Goal: Task Accomplishment & Management: Use online tool/utility

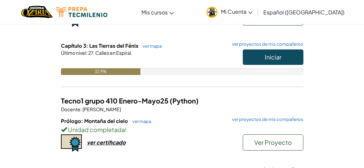
scroll to position [135, 0]
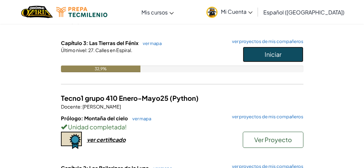
click at [276, 56] on font "Iniciar" at bounding box center [273, 55] width 17 height 8
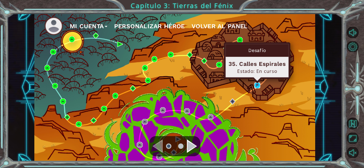
click at [257, 87] on img at bounding box center [257, 86] width 6 height 6
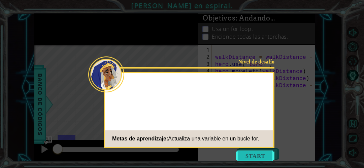
click at [248, 157] on button "Start" at bounding box center [255, 156] width 38 height 11
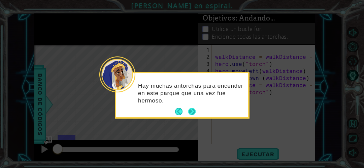
click at [194, 114] on button "Próximo" at bounding box center [191, 111] width 7 height 7
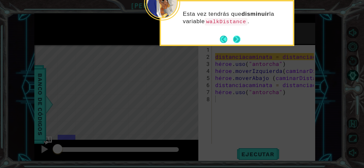
click at [238, 40] on button "Next" at bounding box center [236, 39] width 7 height 7
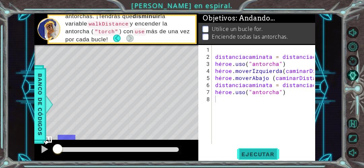
click at [252, 156] on font "Ejecutar" at bounding box center [257, 154] width 33 height 7
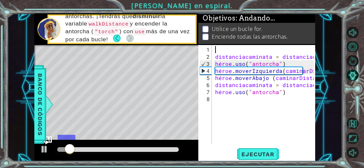
click at [235, 50] on div "distanciacaminata = distanciacaminata - 1 héroe . uso ( "antorcha" ) héroe . mo…" at bounding box center [265, 102] width 103 height 113
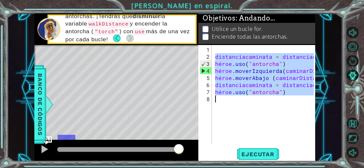
drag, startPoint x: 215, startPoint y: 56, endPoint x: 331, endPoint y: 96, distance: 123.0
click at [331, 96] on div "1 [DEMOGRAPHIC_DATA] XXXXXXXXXXXXXXXXXXXXXXXXXXXXXXXXXXXXXXXXXXXXXXXXXXXXXXXXXX…" at bounding box center [174, 87] width 335 height 148
type textarea "hero.use("torch")"
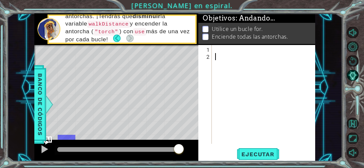
click at [223, 52] on div at bounding box center [265, 102] width 103 height 113
paste textarea "hero.use("torch")"
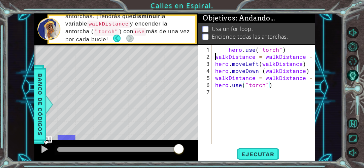
click at [215, 58] on div "hero . use ( "torch" ) walkDistance = walkDistance - 1 hero . moveLeft ( walkDi…" at bounding box center [265, 102] width 103 height 113
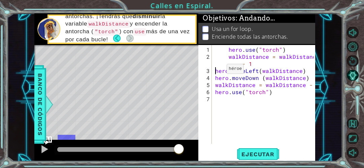
click at [215, 71] on div "hero . use ( "torch" ) walkDistance = walkDistance - 1 hero . moveLeft ( walkDi…" at bounding box center [265, 102] width 103 height 113
click at [215, 77] on div "hero . use ( "torch" ) walkDistance = walkDistance - 1 hero . moveLeft ( walkDi…" at bounding box center [265, 102] width 103 height 113
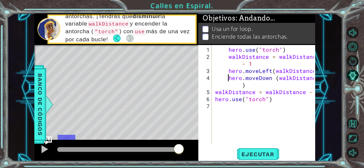
click at [214, 94] on div "hero . use ( "torch" ) walkDistance = walkDistance - 1 hero . moveLeft ( walkDi…" at bounding box center [265, 102] width 103 height 113
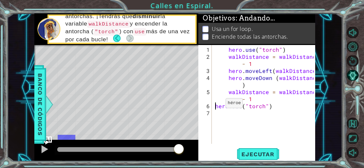
click at [214, 106] on div "hero . use ( "torch" ) walkDistance = walkDistance - 1 hero . moveLeft ( walkDi…" at bounding box center [265, 102] width 103 height 113
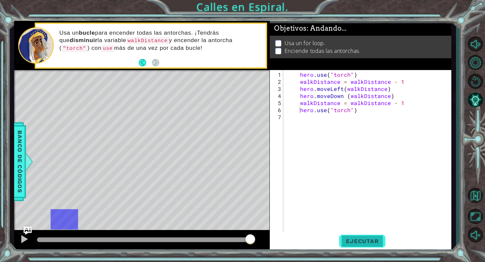
click at [358, 168] on span "Ejecutar" at bounding box center [362, 241] width 46 height 7
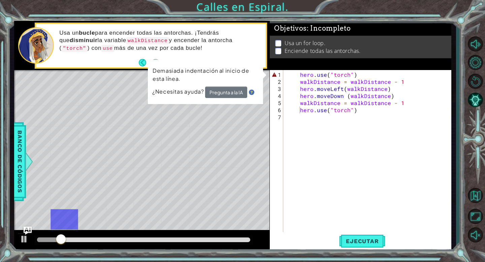
click at [299, 75] on div "hero . use ( "torch" ) walkDistance = walkDistance - 1 hero . moveLeft ( walkDi…" at bounding box center [369, 159] width 168 height 177
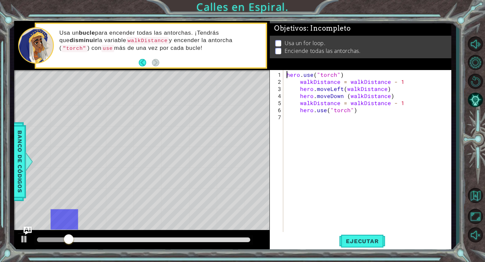
click at [299, 82] on div "hero . use ( "torch" ) walkDistance = walkDistance - 1 hero . moveLeft ( walkDi…" at bounding box center [369, 159] width 168 height 177
click at [299, 90] on div "hero . use ( "torch" ) walkDistance = walkDistance - 1 hero . moveLeft ( walkDi…" at bounding box center [369, 159] width 168 height 177
click at [301, 95] on div "hero . use ( "torch" ) walkDistance = walkDistance - 1 hero . moveLeft ( walkDi…" at bounding box center [369, 159] width 168 height 177
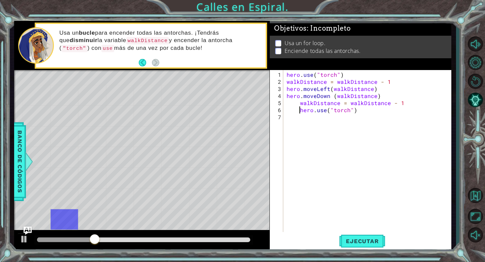
click at [300, 106] on div "hero . use ( "torch" ) walkDistance = walkDistance - 1 hero . moveLeft ( walkDi…" at bounding box center [369, 159] width 168 height 177
click at [299, 103] on div "hero . use ( "torch" ) walkDistance = walkDistance - 1 hero . moveLeft ( walkDi…" at bounding box center [369, 159] width 168 height 177
click at [343, 168] on span "Ejecutar" at bounding box center [362, 241] width 46 height 7
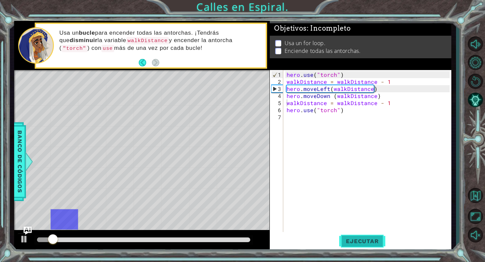
click at [345, 168] on span "Ejecutar" at bounding box center [362, 241] width 46 height 7
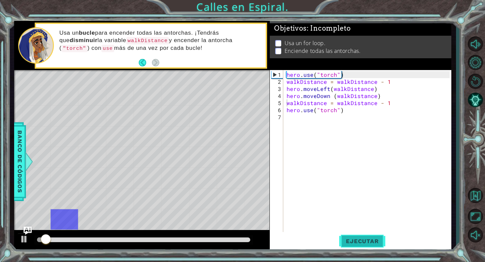
click at [359, 168] on button "Ejecutar" at bounding box center [362, 241] width 46 height 18
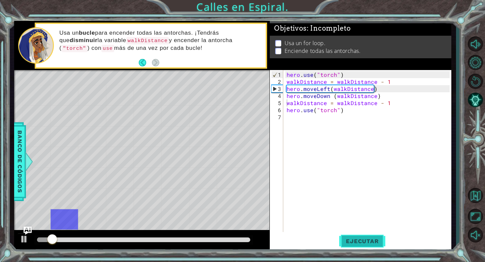
click at [364, 168] on button "Ejecutar" at bounding box center [362, 241] width 46 height 18
click at [286, 76] on div "hero . use ( "torch" ) walkDistance = walkDistance - 1 hero . moveLeft ( walkDi…" at bounding box center [369, 159] width 168 height 177
click at [285, 83] on div "hero . use ( "torch" ) walkDistance = walkDistance - 1 hero . moveLeft ( walkDi…" at bounding box center [369, 159] width 168 height 177
click at [360, 168] on span "Ejecutar" at bounding box center [362, 241] width 46 height 7
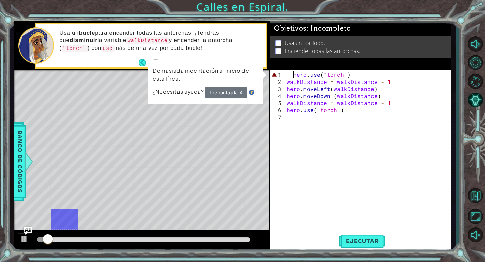
click at [292, 74] on div "hero . use ( "torch" ) walkDistance = walkDistance - 1 hero . moveLeft ( walkDi…" at bounding box center [369, 159] width 168 height 177
click at [286, 82] on div "hero . use ( "torch" ) walkDistance = walkDistance - 1 hero . moveLeft ( walkDi…" at bounding box center [369, 159] width 168 height 177
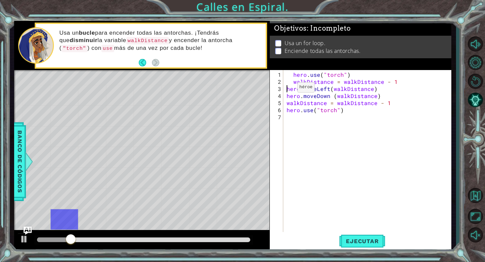
click at [286, 90] on div "hero . use ( "torch" ) walkDistance = walkDistance - 1 hero . moveLeft ( walkDi…" at bounding box center [369, 159] width 168 height 177
click at [286, 96] on div "hero . use ( "torch" ) walkDistance = walkDistance - 1 hero . moveLeft ( walkDi…" at bounding box center [369, 159] width 168 height 177
click at [288, 105] on div "hero . use ( "torch" ) walkDistance = walkDistance - 1 hero . moveLeft ( walkDi…" at bounding box center [369, 159] width 168 height 177
click at [287, 112] on div "hero . use ( "torch" ) walkDistance = walkDistance - 1 hero . moveLeft ( walkDi…" at bounding box center [369, 159] width 168 height 177
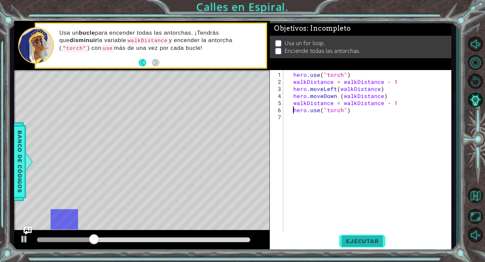
click at [364, 168] on span "Ejecutar" at bounding box center [362, 241] width 46 height 7
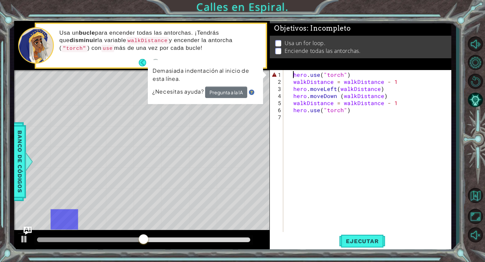
click at [294, 75] on div "hero . use ( "torch" ) walkDistance = walkDistance - 1 hero . moveLeft ( walkDi…" at bounding box center [369, 159] width 168 height 177
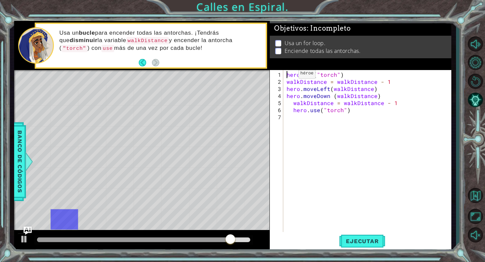
click at [287, 76] on div "hero . use ( "torch" ) walkDistance = walkDistance - 1 hero . moveLeft ( walkDi…" at bounding box center [369, 159] width 168 height 177
type textarea "hero.use("torch")"
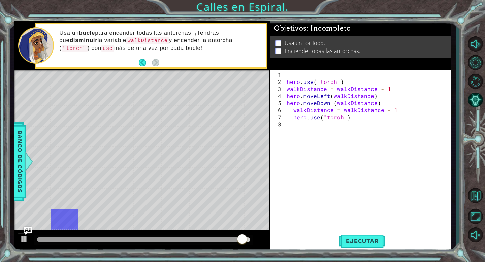
click at [288, 72] on div "hero . use ( "torch" ) walkDistance = walkDistance - 1 hero . moveLeft ( walkDi…" at bounding box center [369, 159] width 168 height 177
type textarea "for i in range():"
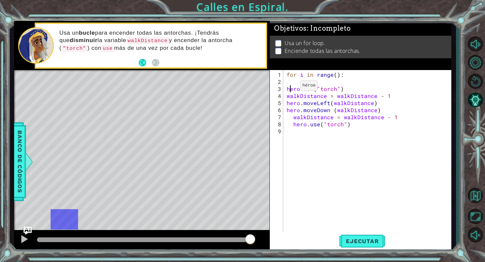
click at [289, 88] on div "for i in range ( ) : hero . use ( "torch" ) walkDistance = walkDistance - 1 her…" at bounding box center [369, 159] width 168 height 177
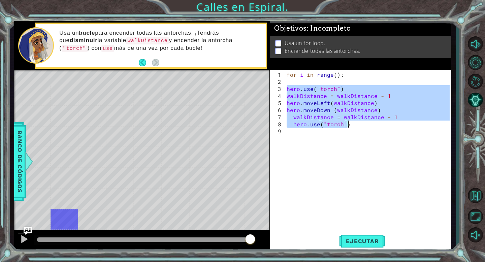
drag, startPoint x: 287, startPoint y: 89, endPoint x: 350, endPoint y: 121, distance: 70.9
click at [350, 121] on div "for i in range ( ) : hero . use ( "torch" ) walkDistance = walkDistance - 1 her…" at bounding box center [369, 159] width 168 height 177
type textarea "walkDistance = walkDistance - 1 hero.use("torch")"
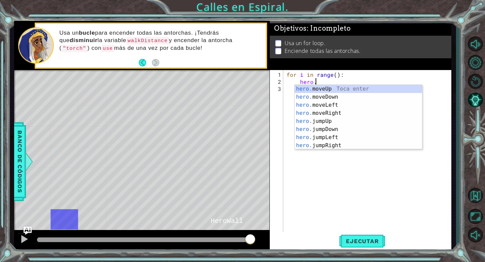
scroll to position [0, 2]
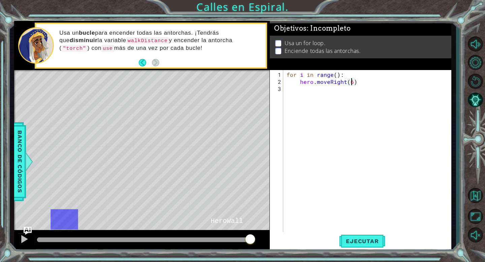
type textarea "for i in range():"
type textarea "hero.moveRight(pasos)"
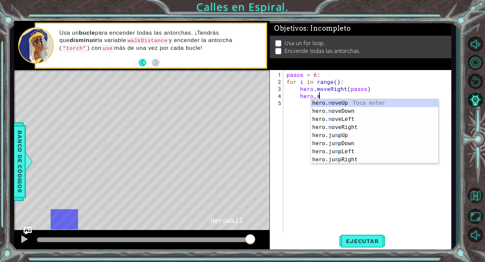
type textarea "hero.moveUp(1)"
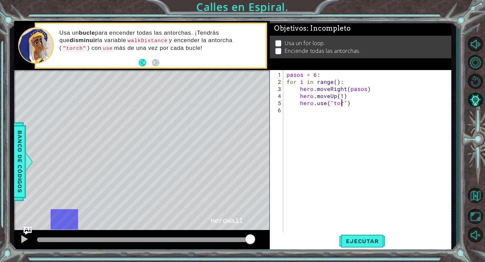
scroll to position [0, 3]
type textarea "hero.use("torch")"
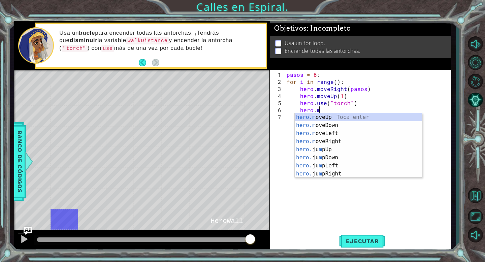
scroll to position [0, 2]
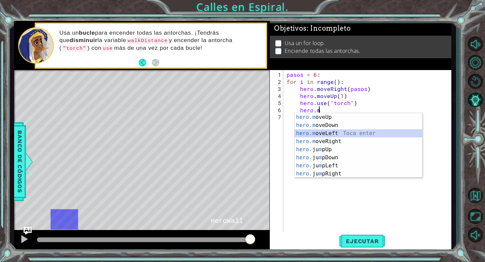
type textarea "hero.moveLeft(1)"
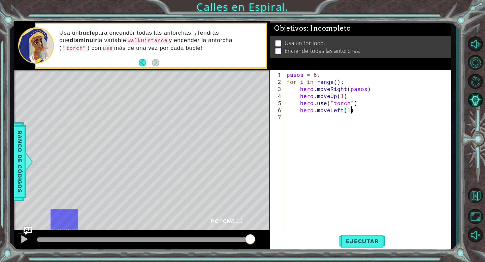
scroll to position [0, 0]
type textarea "hero.moveLeft(1)"
type textarea "pasos = pasos -1"
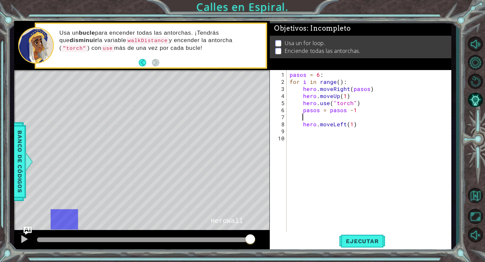
scroll to position [0, 0]
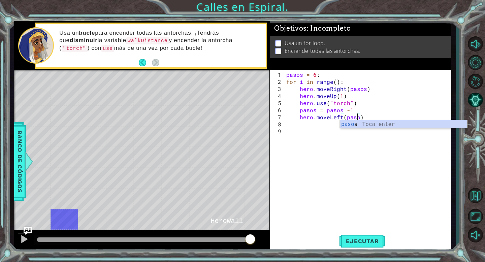
type textarea "hero.moveLeft(pasos)"
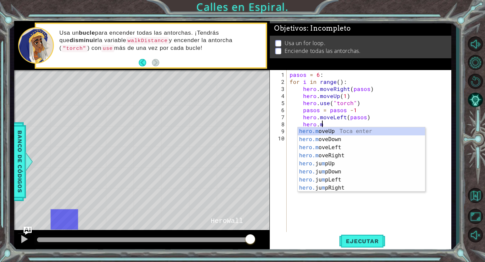
scroll to position [0, 2]
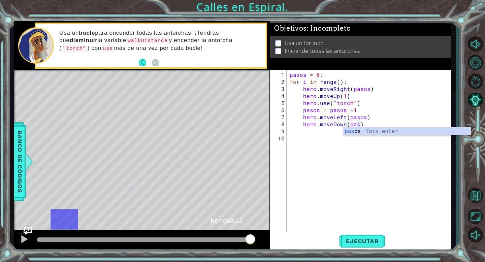
type textarea "hero.moveDown(pasos)"
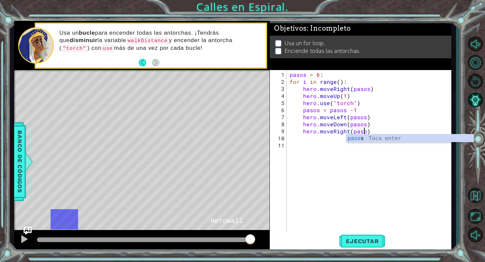
type textarea "hero.moveRight(pasos)"
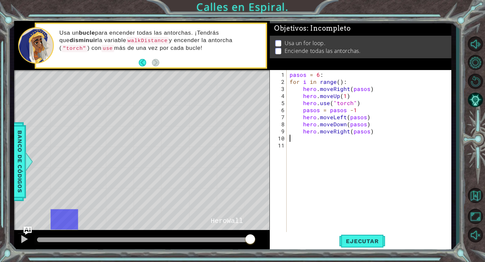
scroll to position [0, 0]
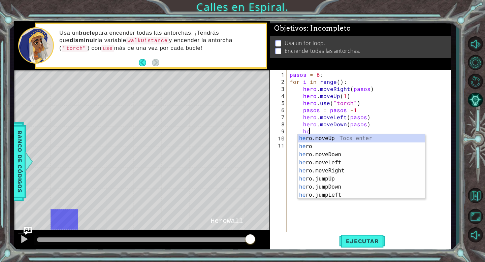
type textarea "h"
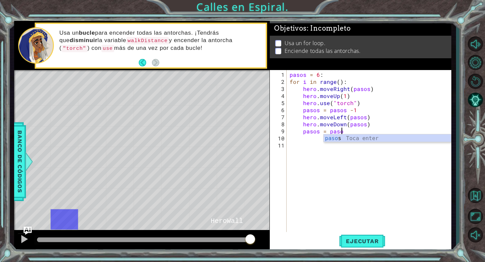
scroll to position [0, 3]
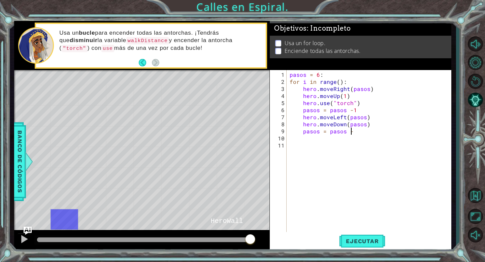
type textarea "pasos = pasos -1"
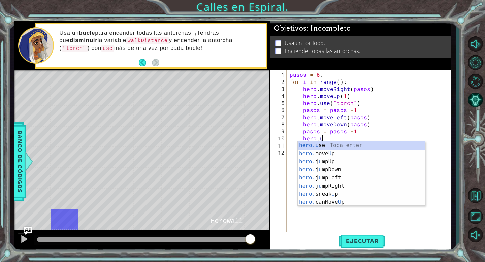
scroll to position [0, 2]
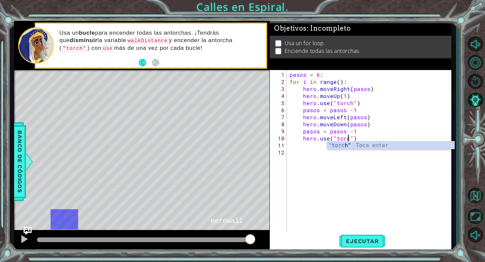
type textarea "hero.use("torch")"
click at [331, 168] on div "pasos = 6 : for i in range ( ) : hero . moveRight ( pasos ) hero . moveUp ( 1 )…" at bounding box center [370, 159] width 165 height 177
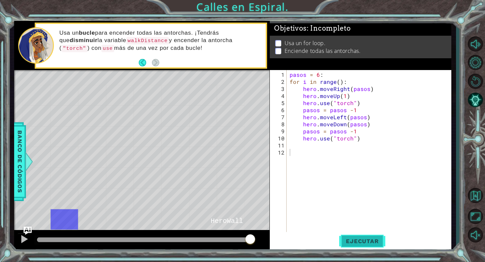
click at [364, 168] on span "Ejecutar" at bounding box center [362, 241] width 46 height 7
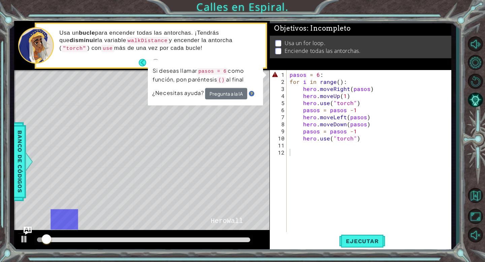
click at [324, 76] on div "pasos = 6 : for i in range ( ) : hero . moveRight ( pasos ) hero . moveUp ( 1 )…" at bounding box center [370, 159] width 165 height 177
type textarea "pasos = 6"
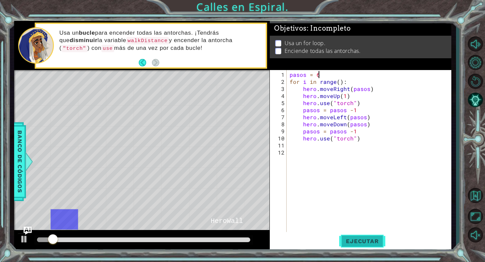
click at [356, 168] on button "Ejecutar" at bounding box center [362, 241] width 46 height 18
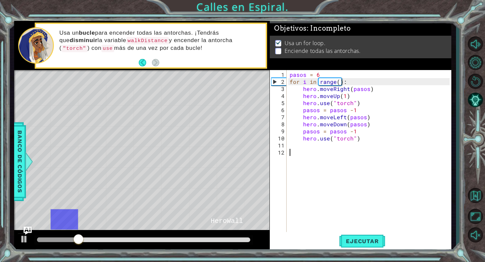
click at [334, 151] on div "pasos = 6 for i in range ( ) : hero . moveRight ( pasos ) hero . moveUp ( 1 ) h…" at bounding box center [370, 159] width 165 height 177
click at [352, 132] on div "pasos = 6 for i in range ( ) : hero . moveRight ( pasos ) hero . moveUp ( 1 ) h…" at bounding box center [370, 159] width 165 height 177
click at [353, 111] on div "pasos = 6 for i in range ( ) : hero . moveRight ( pasos ) hero . moveUp ( 1 ) h…" at bounding box center [370, 159] width 165 height 177
type textarea "pasos = pasos -1"
click at [348, 167] on div "pasos = 6 for i in range ( ) : hero . moveRight ( pasos ) hero . moveUp ( 1 ) h…" at bounding box center [370, 159] width 165 height 177
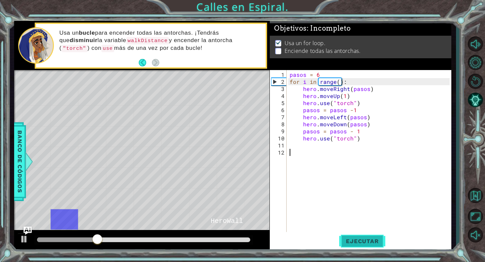
click at [360, 168] on span "Ejecutar" at bounding box center [362, 241] width 46 height 7
click at [337, 85] on div "pasos = 6 for i in range ( ) : hero . moveRight ( pasos ) hero . moveUp ( 1 ) h…" at bounding box center [370, 159] width 165 height 177
click at [339, 81] on div "pasos = 6 for i in range ( ) : hero . moveRight ( pasos ) hero . moveUp ( 1 ) h…" at bounding box center [370, 159] width 165 height 177
click at [364, 168] on button "Ejecutar" at bounding box center [362, 241] width 46 height 18
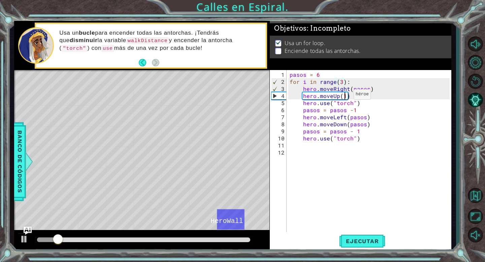
click at [345, 97] on div "pasos = 6 for i in range ( 3 ) : hero . moveRight ( pasos ) hero . moveUp ( 1 )…" at bounding box center [370, 159] width 165 height 177
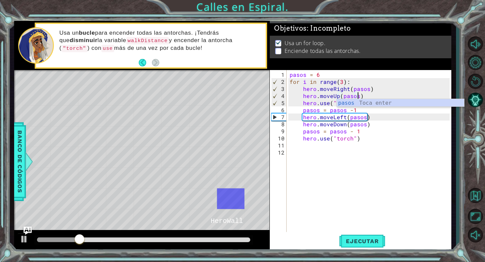
scroll to position [0, 4]
type textarea "hero.moveUp(pasos)"
click at [364, 168] on button "Ejecutar" at bounding box center [362, 241] width 46 height 18
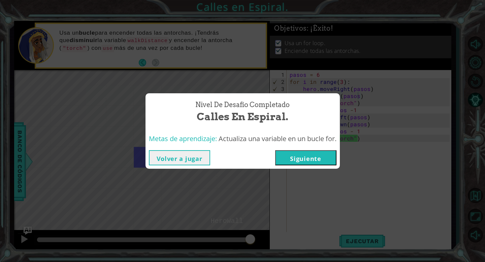
click at [316, 159] on button "Siguiente" at bounding box center [305, 157] width 61 height 15
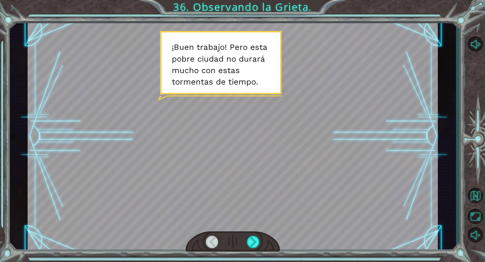
click at [265, 168] on div "Temporary Text ¡ B u e n t r a b a j o ! P e r o e s t a p o b r e c i u d a d …" at bounding box center [242, 131] width 485 height 262
click at [253, 168] on div at bounding box center [253, 242] width 13 height 12
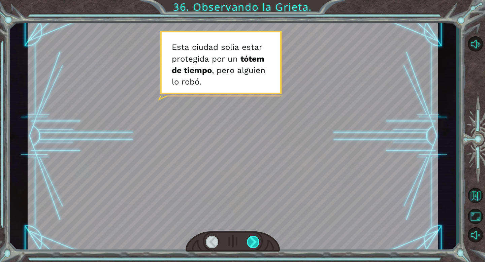
click at [253, 168] on div at bounding box center [253, 242] width 13 height 12
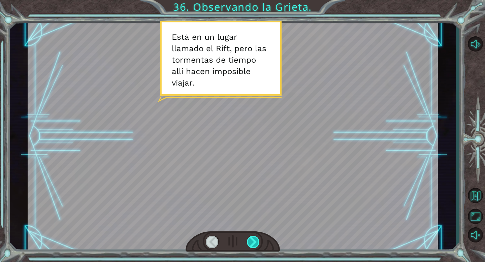
click at [253, 168] on div at bounding box center [253, 242] width 13 height 12
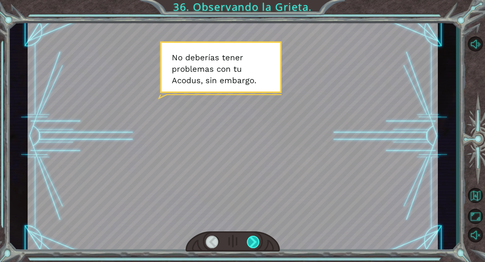
click at [253, 168] on div at bounding box center [253, 242] width 13 height 12
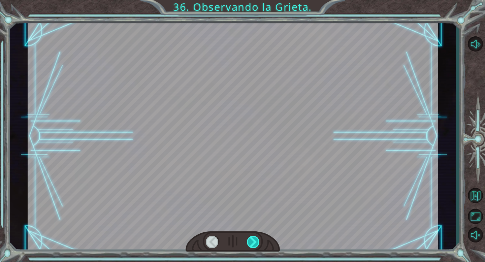
click at [253, 168] on div at bounding box center [253, 242] width 13 height 12
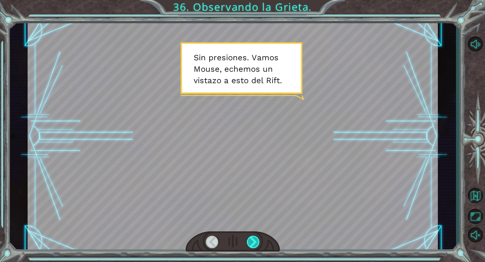
click at [253, 168] on div at bounding box center [253, 242] width 13 height 12
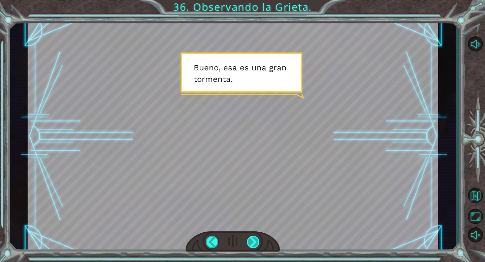
click at [253, 168] on div at bounding box center [253, 242] width 13 height 12
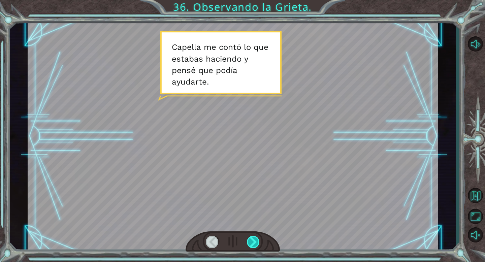
click at [253, 168] on div at bounding box center [253, 242] width 13 height 12
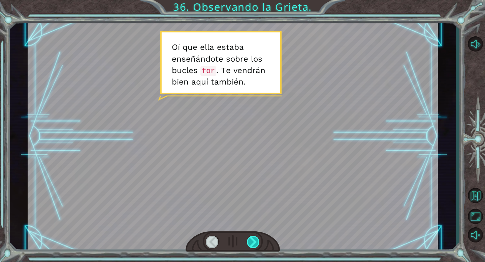
click at [253, 168] on div at bounding box center [253, 242] width 13 height 12
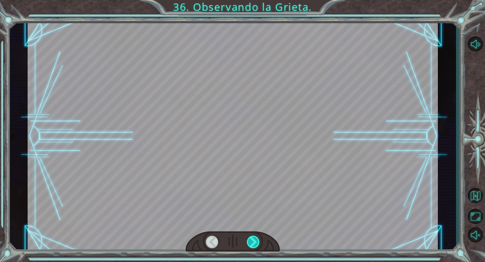
click at [253, 168] on div at bounding box center [253, 242] width 13 height 12
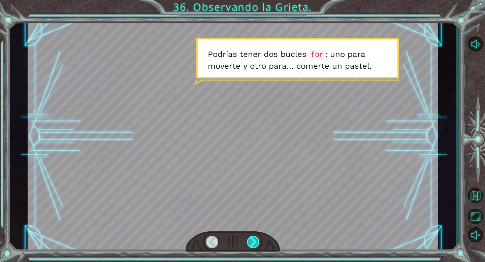
click at [253, 168] on div at bounding box center [253, 242] width 13 height 12
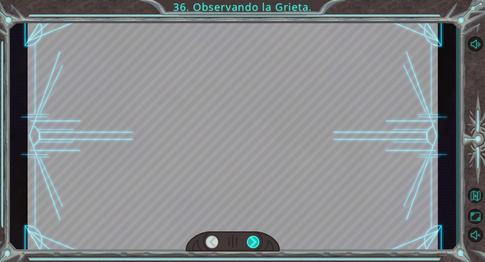
click at [253, 168] on div at bounding box center [253, 242] width 13 height 12
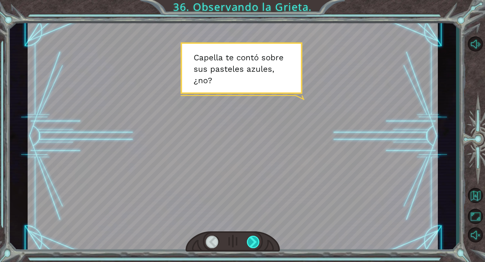
click at [253, 168] on div at bounding box center [253, 242] width 13 height 12
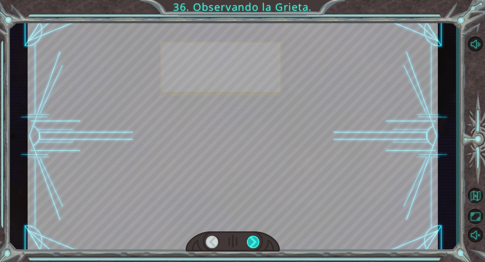
click at [253, 168] on div at bounding box center [253, 242] width 13 height 12
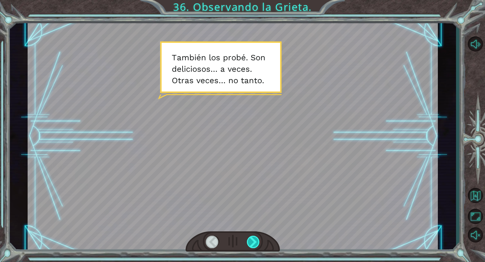
click at [253, 168] on div at bounding box center [253, 242] width 13 height 12
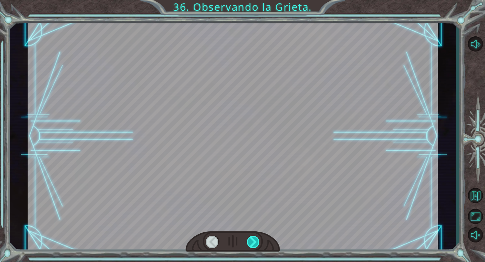
click at [253, 168] on div at bounding box center [253, 242] width 13 height 12
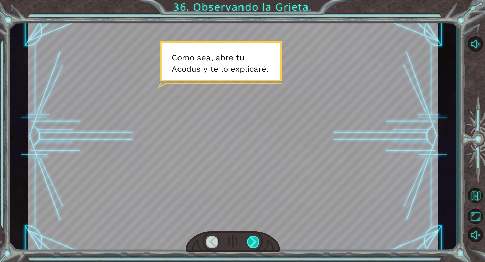
click at [253, 168] on div at bounding box center [253, 242] width 13 height 12
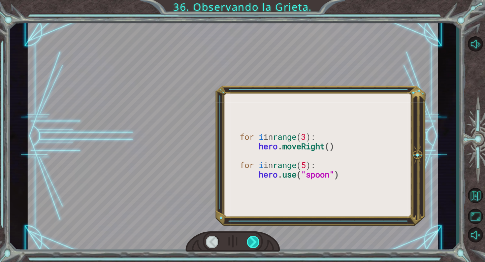
click at [253, 168] on div at bounding box center [253, 242] width 13 height 12
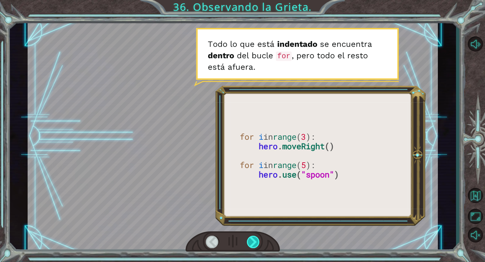
click at [253, 168] on div at bounding box center [253, 242] width 13 height 12
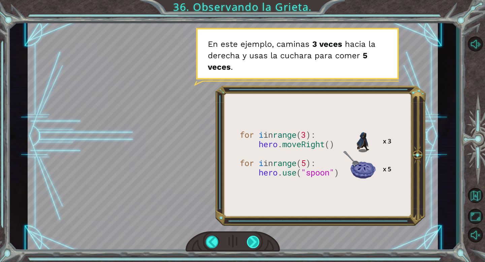
click at [253, 168] on div at bounding box center [253, 242] width 13 height 12
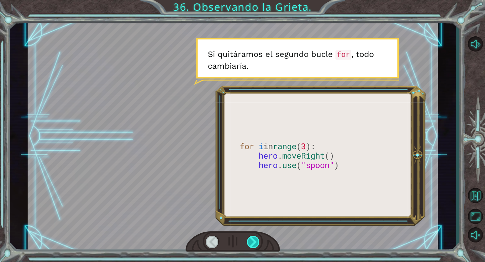
click at [253, 168] on div at bounding box center [253, 242] width 13 height 12
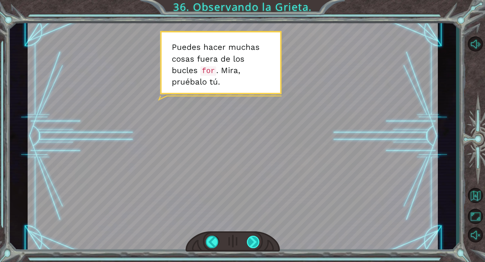
click at [253, 168] on div at bounding box center [253, 242] width 13 height 12
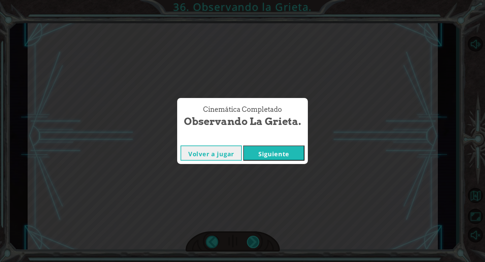
click at [253, 168] on div "Cinemática Completado Observando la Grieta. Volver a jugar [GEOGRAPHIC_DATA]" at bounding box center [242, 131] width 485 height 262
click at [287, 154] on button "Siguiente" at bounding box center [273, 152] width 61 height 15
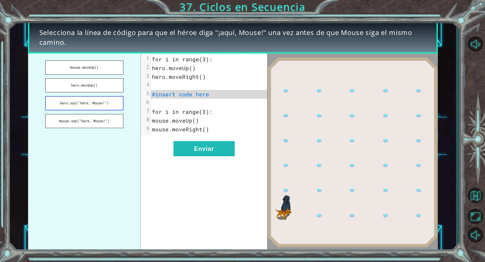
click at [106, 109] on button "hero.say("here, Mouse!")" at bounding box center [84, 103] width 78 height 14
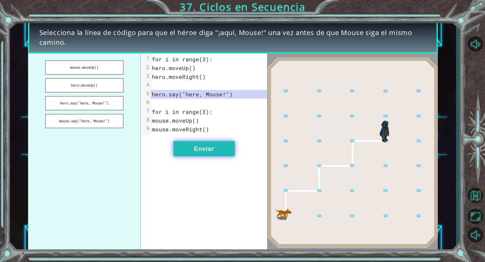
click at [189, 150] on button "Enviar" at bounding box center [203, 148] width 61 height 15
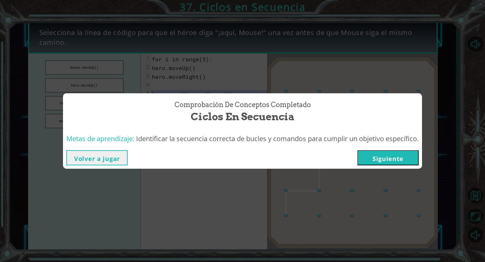
click at [364, 158] on button "Siguiente" at bounding box center [387, 157] width 61 height 15
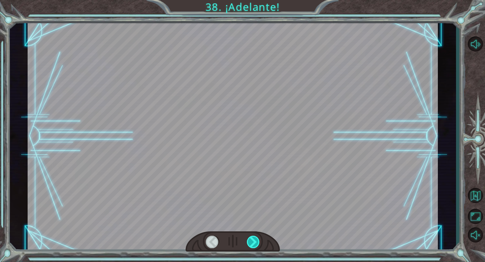
click at [252, 168] on div at bounding box center [253, 242] width 13 height 12
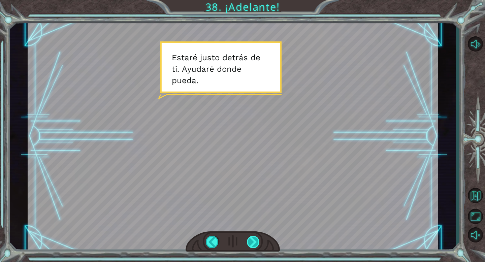
click at [256, 168] on div at bounding box center [253, 242] width 13 height 12
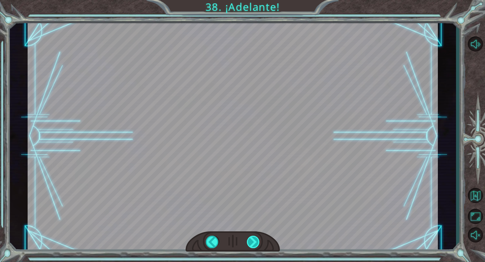
click at [256, 0] on div "Temporary Text O k , t e n g o m i s b u c l e s f o r , y e s t o y l i s t o …" at bounding box center [242, 0] width 485 height 0
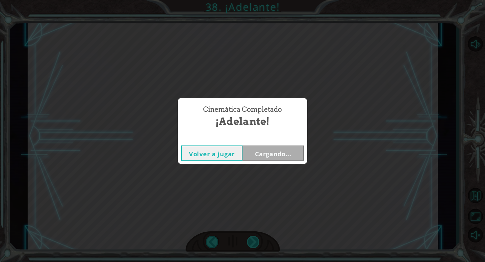
click at [256, 168] on div "Cinemática Completado ¡Adelante! Volver a jugar Cargando..." at bounding box center [242, 131] width 485 height 262
click at [273, 153] on button "Siguiente" at bounding box center [272, 152] width 61 height 15
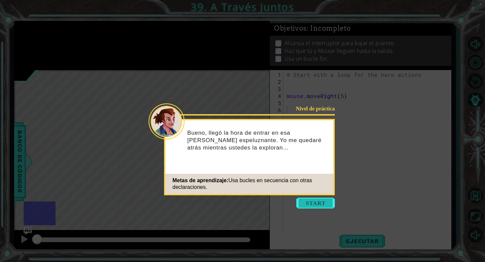
click at [316, 168] on button "Start" at bounding box center [315, 203] width 38 height 11
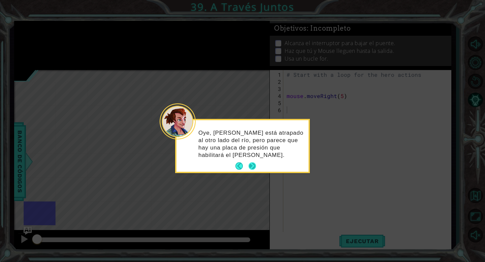
click at [256, 165] on button "Next" at bounding box center [252, 165] width 7 height 7
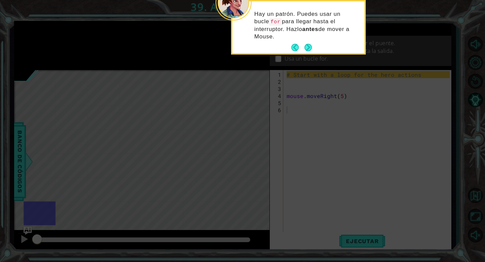
click at [307, 46] on div "Hay un patrón. Puedes usar un bucle for para llegar hasta el interruptor. Hazlo…" at bounding box center [298, 27] width 135 height 55
click at [306, 44] on button "Next" at bounding box center [307, 47] width 7 height 7
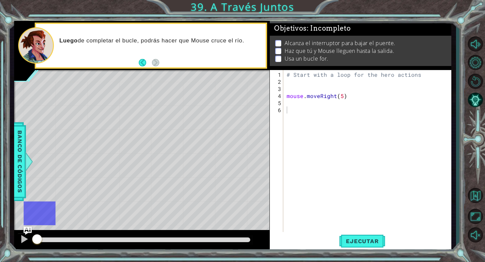
click at [291, 105] on div "# Start with a loop for the hero actions mouse . moveRight ( 5 )" at bounding box center [369, 159] width 168 height 177
paste textarea "hero.moveRight(1)"
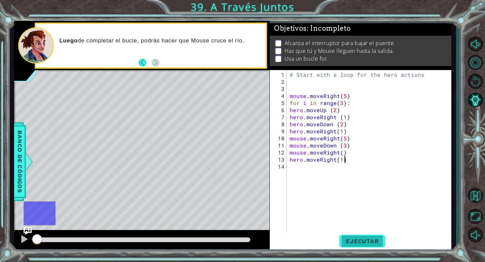
click at [363, 168] on span "Ejecutar" at bounding box center [362, 241] width 46 height 7
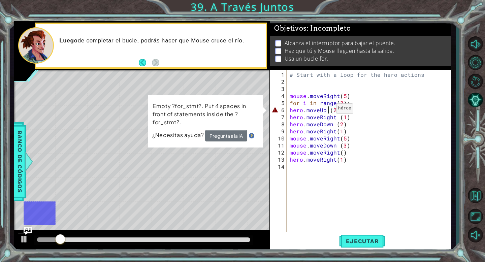
click at [328, 111] on div "# Start with a loop for the hero actions mouse . moveRight ( 5 ) for i in range…" at bounding box center [370, 159] width 165 height 177
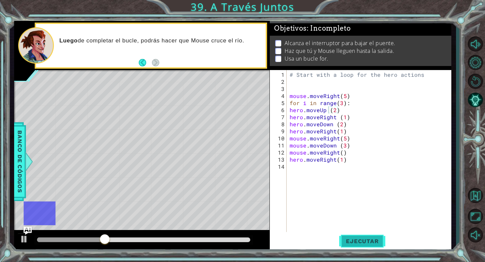
click at [355, 168] on span "Ejecutar" at bounding box center [362, 241] width 46 height 7
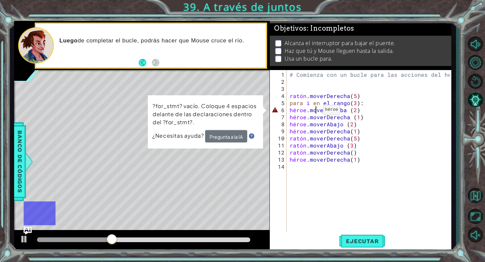
click at [315, 112] on div "# Comienza con un bucle para las acciones del héroe. [GEOGRAPHIC_DATA] . moverD…" at bounding box center [370, 159] width 165 height 177
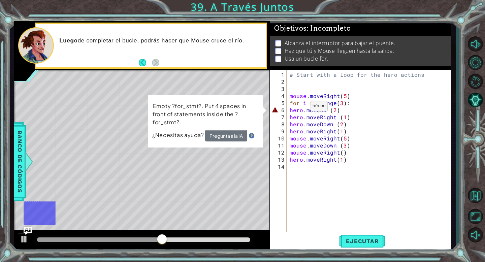
click at [302, 110] on div "# Start with a loop for the hero actions mouse . moveRight ( 5 ) for i in range…" at bounding box center [370, 159] width 165 height 177
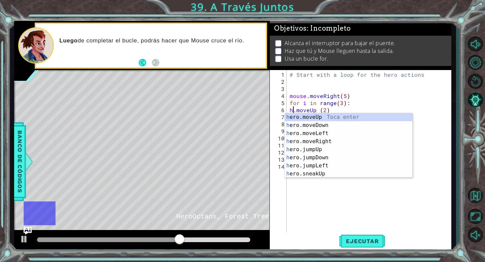
scroll to position [0, 0]
click at [308, 115] on div "her o.moveUp Toca enter her o.moveDown Toca enter her o.moveLeft [PERSON_NAME] …" at bounding box center [348, 153] width 127 height 81
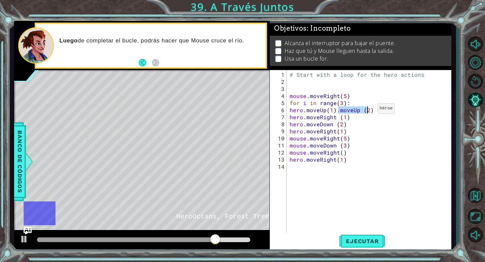
drag, startPoint x: 337, startPoint y: 110, endPoint x: 369, endPoint y: 111, distance: 32.0
click at [364, 111] on div "# Start with a loop for the hero actions mouse . moveRight ( 5 ) for i in range…" at bounding box center [370, 159] width 165 height 177
click at [339, 111] on div "# Start with a loop for the hero actions mouse . moveRight ( 5 ) for i in range…" at bounding box center [370, 159] width 165 height 177
click at [353, 168] on span "Ejecutar" at bounding box center [362, 241] width 46 height 7
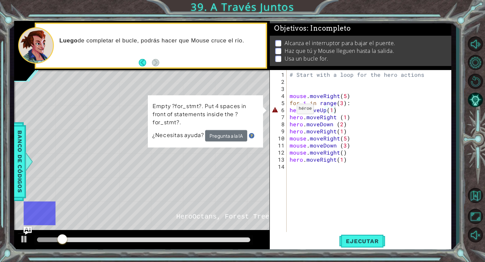
click at [288, 111] on div "# Start with a loop for the hero actions mouse . moveRight ( 5 ) for i in range…" at bounding box center [370, 159] width 165 height 177
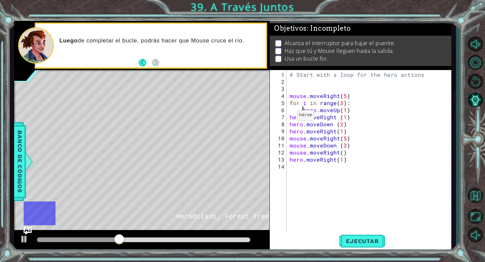
click at [289, 118] on div "# Start with a loop for the hero actions mouse . moveRight ( 5 ) for i in range…" at bounding box center [370, 159] width 165 height 177
click at [289, 125] on div "# Start with a loop for the hero actions mouse . moveRight ( 5 ) for i in range…" at bounding box center [370, 159] width 165 height 177
click at [288, 132] on div "# Start with a loop for the hero actions mouse . moveRight ( 5 ) for i in range…" at bounding box center [370, 159] width 165 height 177
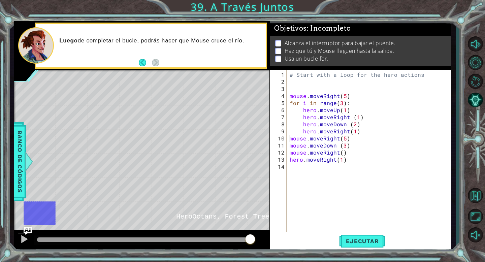
click at [289, 139] on div "# Start with a loop for the hero actions mouse . moveRight ( 5 ) for i in range…" at bounding box center [370, 159] width 165 height 177
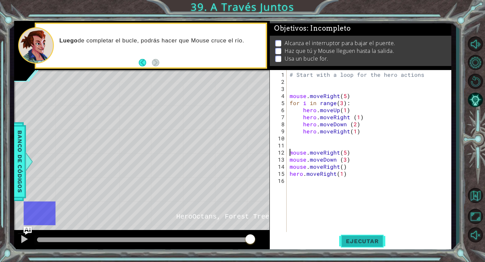
click at [354, 168] on span "Ejecutar" at bounding box center [362, 241] width 46 height 7
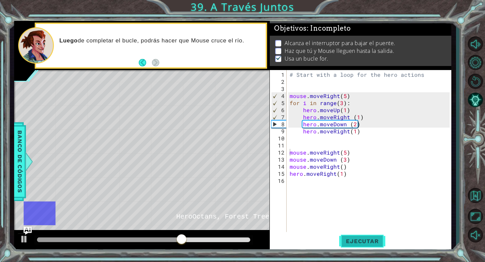
click at [362, 168] on span "Ejecutar" at bounding box center [362, 241] width 46 height 7
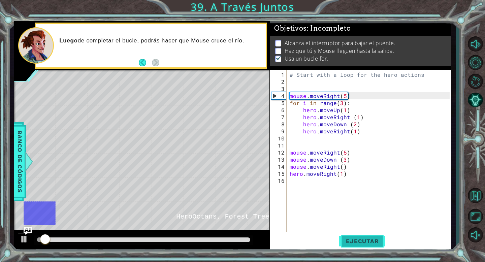
click at [362, 168] on span "Ejecutar" at bounding box center [362, 241] width 46 height 7
click at [24, 168] on div at bounding box center [24, 239] width 9 height 9
click at [352, 168] on span "Ejecutar" at bounding box center [362, 241] width 46 height 7
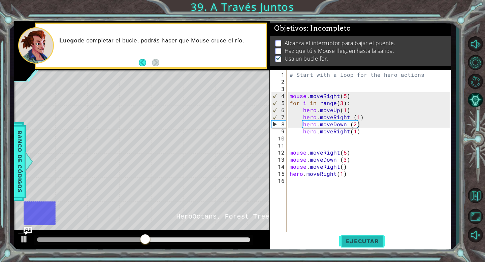
click at [362, 168] on span "Ejecutar" at bounding box center [362, 241] width 46 height 7
click at [345, 112] on div "# Start with a loop for the hero actions mouse . moveRight ( 5 ) for i in range…" at bounding box center [370, 159] width 165 height 177
type textarea "hero.moveUp(2)"
click at [352, 168] on button "Ejecutar" at bounding box center [362, 241] width 46 height 18
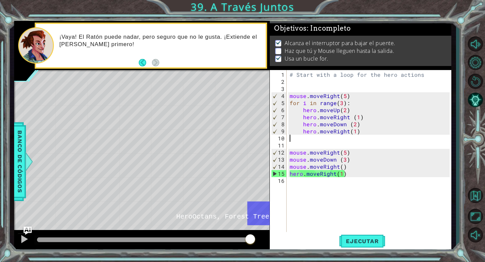
scroll to position [0, 0]
click at [303, 139] on div "# Start with a loop for the hero actions mouse . moveRight ( 5 ) for i in range…" at bounding box center [370, 159] width 165 height 177
click at [355, 168] on span "Ejecutar" at bounding box center [362, 241] width 46 height 7
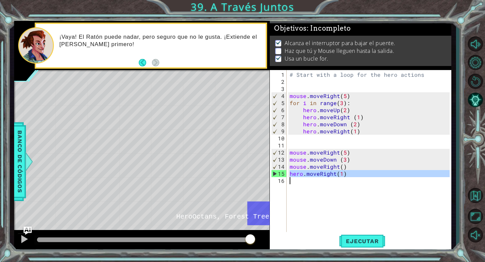
drag, startPoint x: 291, startPoint y: 173, endPoint x: 370, endPoint y: 187, distance: 81.1
click at [364, 168] on div "# Start with a loop for the hero actions mouse . moveRight ( 5 ) for i in range…" at bounding box center [370, 159] width 165 height 177
type textarea "hero.moveRight(1)"
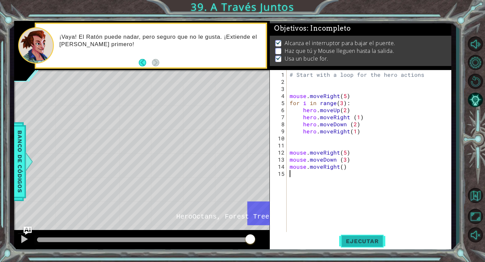
click at [364, 168] on span "Ejecutar" at bounding box center [362, 241] width 46 height 7
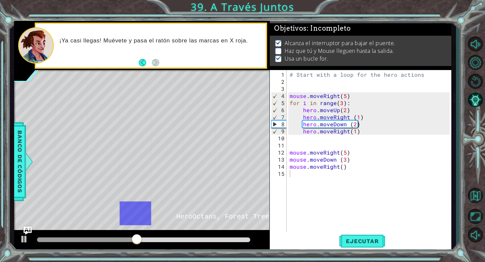
click at [292, 168] on div "# Start with a loop for the hero actions mouse . moveRight ( 5 ) for i in range…" at bounding box center [370, 159] width 165 height 177
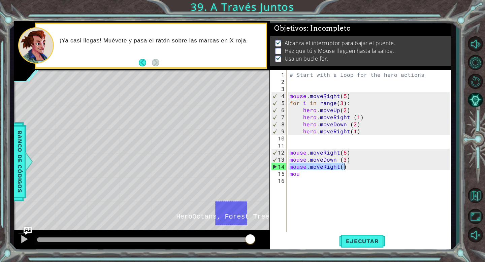
drag, startPoint x: 291, startPoint y: 168, endPoint x: 348, endPoint y: 169, distance: 57.3
click at [348, 168] on div "# Start with a loop for the hero actions mouse . moveRight ( 5 ) for i in range…" at bounding box center [370, 159] width 165 height 177
type textarea "mouse.moveRight()"
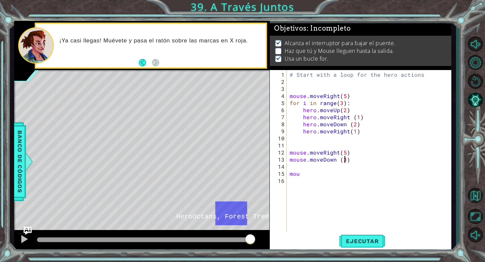
click at [345, 161] on div "# Start with a loop for the hero actions mouse . moveRight ( 5 ) for i in range…" at bounding box center [370, 159] width 165 height 177
type textarea "mouse.moveDown (5)"
click at [308, 165] on div "# Start with a loop for the hero actions mouse . moveRight ( 5 ) for i in range…" at bounding box center [370, 159] width 165 height 177
click at [319, 168] on div "# Start with a loop for the hero actions mouse . moveRight ( 5 ) for i in range…" at bounding box center [370, 159] width 165 height 177
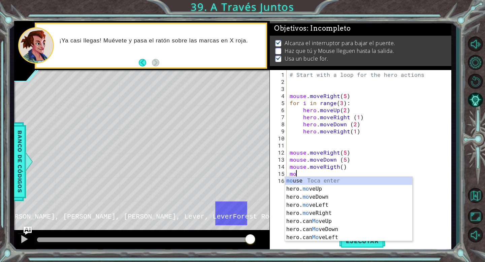
scroll to position [0, 0]
type textarea "m"
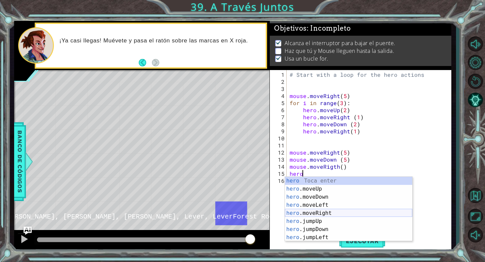
click at [325, 168] on div "hero Toca enter hero .moveUp Toca enter hero .moveDown Toca enter hero .moveLef…" at bounding box center [348, 217] width 127 height 81
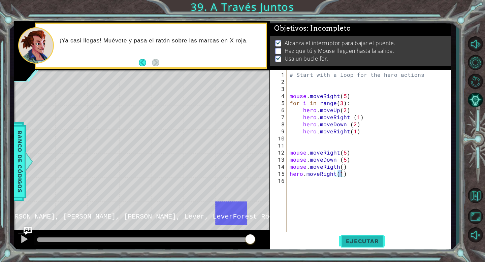
click at [353, 168] on span "Ejecutar" at bounding box center [362, 241] width 46 height 7
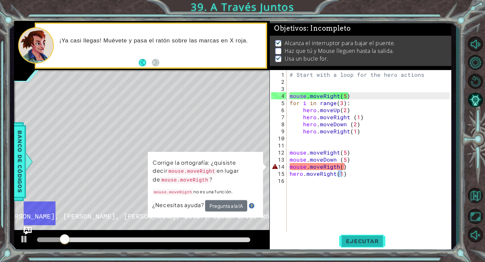
click at [353, 168] on span "Ejecutar" at bounding box center [362, 241] width 46 height 7
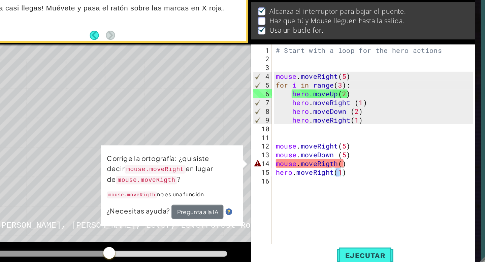
click at [335, 167] on div "# Start with a loop for the hero actions mouse . moveRight ( 5 ) for i in range…" at bounding box center [370, 159] width 165 height 177
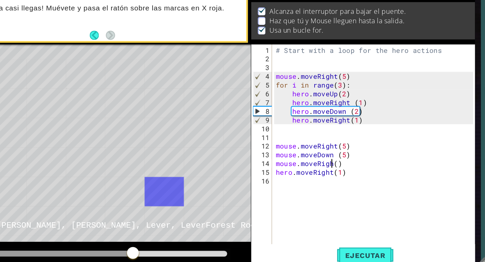
click at [335, 167] on div "# Start with a loop for the hero actions mouse . moveRight ( 5 ) for i in range…" at bounding box center [370, 159] width 165 height 177
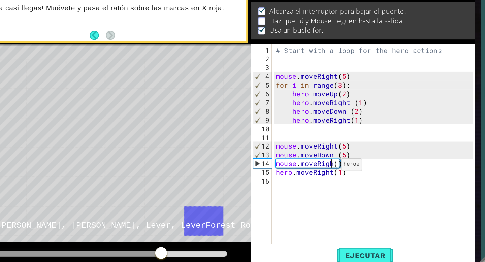
type textarea "mouse.moveRight()"
click at [357, 168] on div "# Start with a loop for the hero actions mouse . moveRight ( 5 ) for i in range…" at bounding box center [370, 159] width 165 height 177
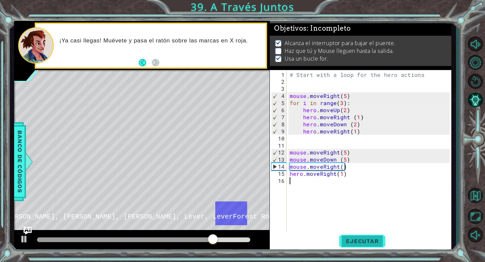
click at [347, 168] on button "Ejecutar" at bounding box center [362, 241] width 46 height 18
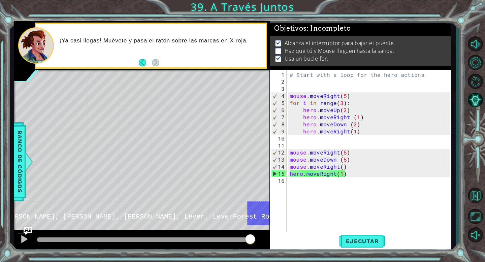
click at [297, 168] on div "# Start with a loop for the hero actions mouse . moveRight ( 5 ) for i in range…" at bounding box center [370, 159] width 165 height 177
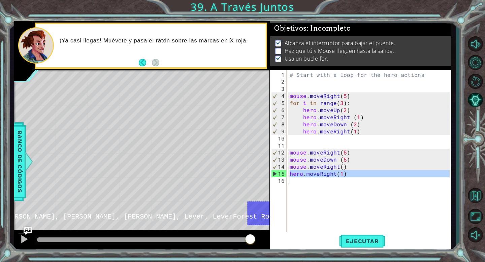
drag, startPoint x: 290, startPoint y: 173, endPoint x: 348, endPoint y: 188, distance: 59.7
click at [348, 168] on div "# Start with a loop for the hero actions mouse . moveRight ( 5 ) for i in range…" at bounding box center [370, 159] width 165 height 177
type textarea "hero.moveRight(1)"
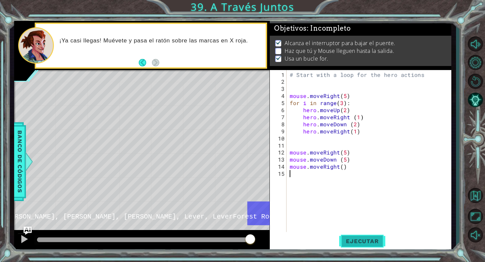
click at [358, 168] on span "Ejecutar" at bounding box center [362, 241] width 46 height 7
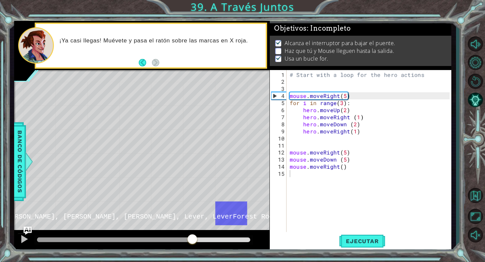
click at [192, 168] on div at bounding box center [143, 239] width 213 height 5
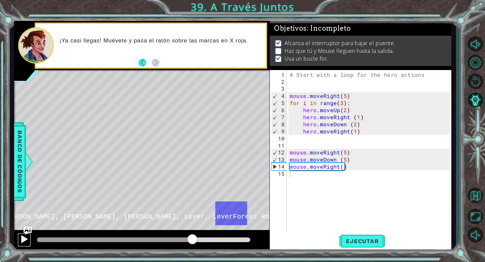
click at [18, 168] on button at bounding box center [24, 240] width 13 height 14
click at [296, 168] on div "# Start with a loop for the hero actions mouse . moveRight ( 5 ) for i in range…" at bounding box center [370, 159] width 165 height 177
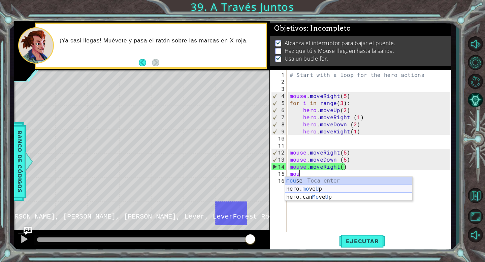
click at [310, 168] on div "mou se Toca enter hero. mo ve U p Toca enter hero.can Mo ve U p Toca enter" at bounding box center [348, 197] width 127 height 40
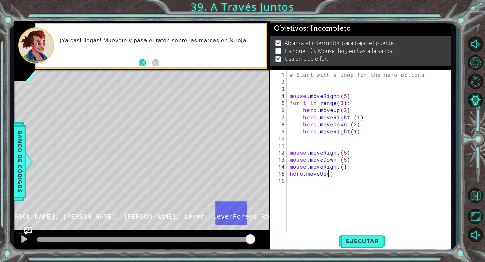
type textarea "hero.moveUp(2)"
click at [303, 168] on div "# Start with a loop for the hero actions mouse . moveRight ( 5 ) for i in range…" at bounding box center [370, 159] width 165 height 177
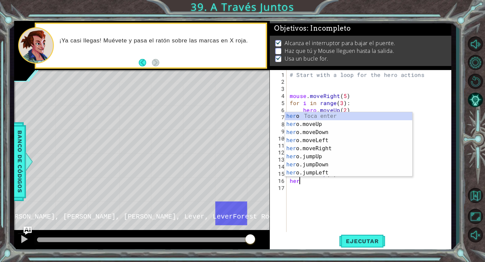
scroll to position [0, 0]
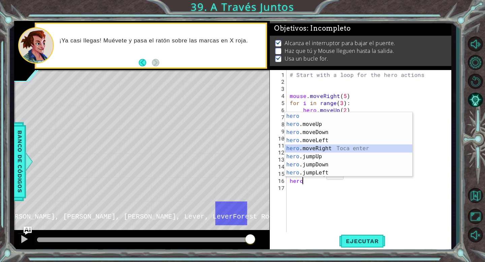
click at [320, 149] on div "hero Toca enter hero .moveUp Toca enter hero .moveDown Toca enter hero .moveLef…" at bounding box center [348, 152] width 127 height 81
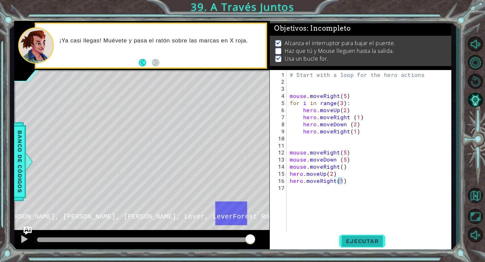
click at [364, 168] on button "Ejecutar" at bounding box center [362, 241] width 46 height 18
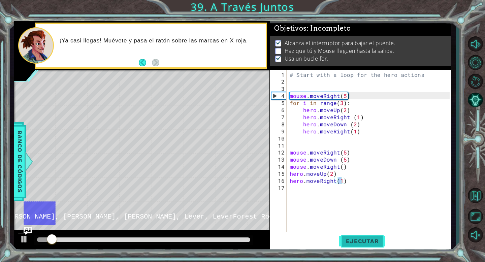
click at [364, 168] on button "Ejecutar" at bounding box center [362, 241] width 46 height 18
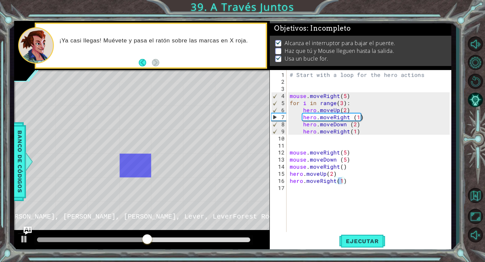
click at [190, 168] on div at bounding box center [143, 239] width 213 height 5
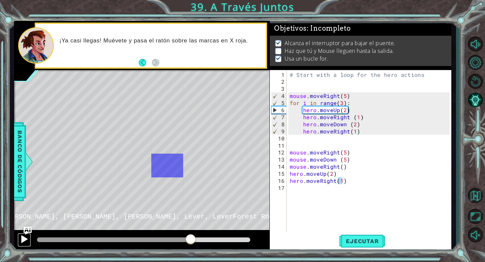
click at [27, 168] on div at bounding box center [24, 239] width 9 height 9
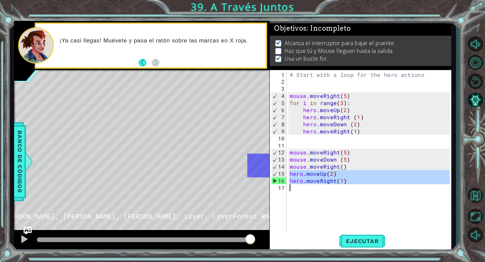
drag, startPoint x: 290, startPoint y: 174, endPoint x: 348, endPoint y: 189, distance: 59.6
click at [348, 168] on div "# Start with a loop for the hero actions mouse . moveRight ( 5 ) for i in range…" at bounding box center [370, 159] width 165 height 177
type textarea "hero.moveRight(1)"
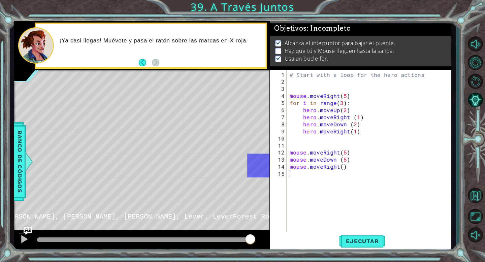
scroll to position [0, 0]
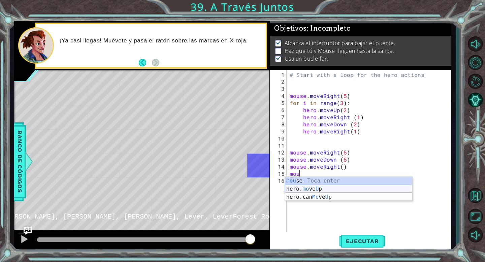
click at [318, 168] on div "mou se Toca enter hero. mo ve U p Toca enter hero.can Mo ve U p Toca enter" at bounding box center [348, 197] width 127 height 40
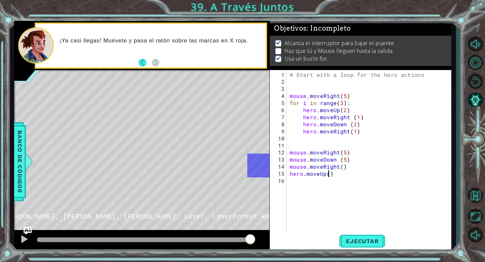
scroll to position [0, 2]
click at [355, 168] on button "Ejecutar" at bounding box center [362, 241] width 46 height 18
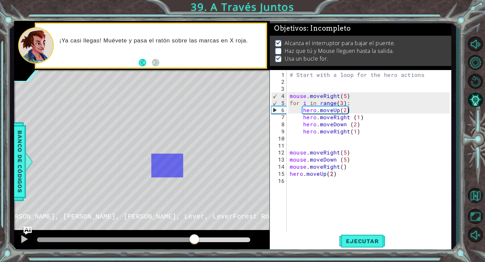
click at [194, 168] on div at bounding box center [143, 239] width 213 height 5
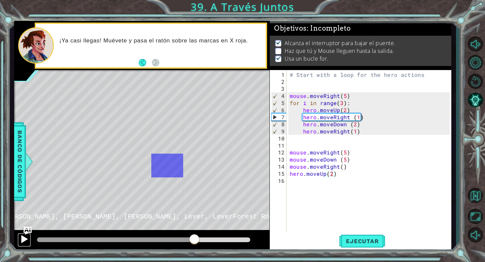
click at [29, 168] on div at bounding box center [24, 239] width 9 height 9
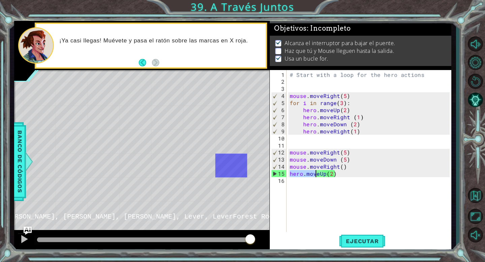
drag, startPoint x: 289, startPoint y: 175, endPoint x: 325, endPoint y: 182, distance: 36.7
click at [325, 168] on div "# Start with a loop for the hero actions mouse . moveRight ( 5 ) for i in range…" at bounding box center [370, 159] width 165 height 177
type textarea "hero.moveUp(2)"
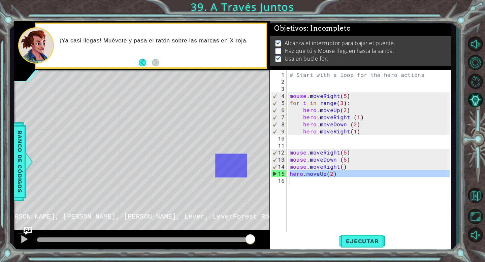
scroll to position [0, 0]
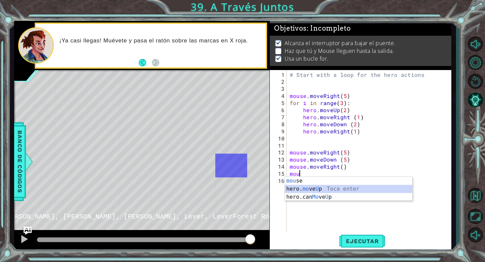
click at [314, 168] on div "mou se Toca enter hero. mo ve U p Toca enter hero.can Mo ve U p Toca enter" at bounding box center [348, 197] width 127 height 40
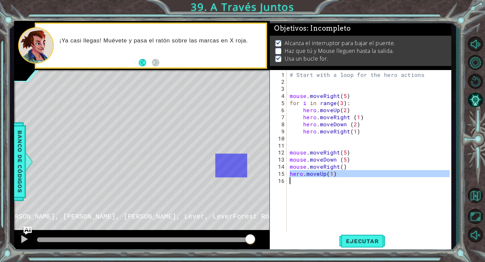
drag, startPoint x: 290, startPoint y: 173, endPoint x: 336, endPoint y: 184, distance: 47.3
click at [336, 168] on div "# Start with a loop for the hero actions mouse . moveRight ( 5 ) for i in range…" at bounding box center [370, 159] width 165 height 177
type textarea "hero.moveUp(1)"
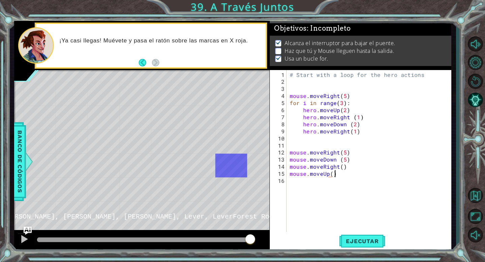
scroll to position [0, 2]
click at [332, 168] on div "# Start with a loop for the hero actions mouse . moveRight ( 5 ) for i in range…" at bounding box center [370, 159] width 165 height 177
type textarea "mouse.moveUp(2)"
click at [364, 168] on span "Ejecutar" at bounding box center [362, 241] width 46 height 7
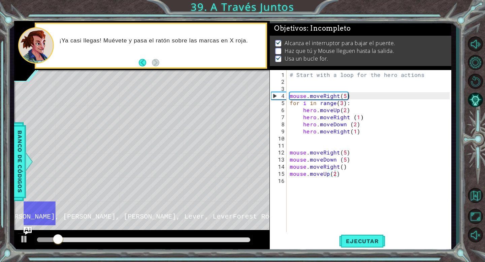
click at [182, 168] on div at bounding box center [143, 239] width 213 height 5
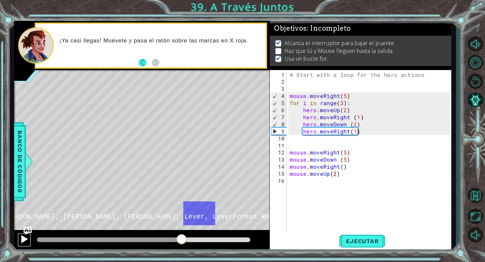
click at [25, 168] on div at bounding box center [24, 239] width 9 height 9
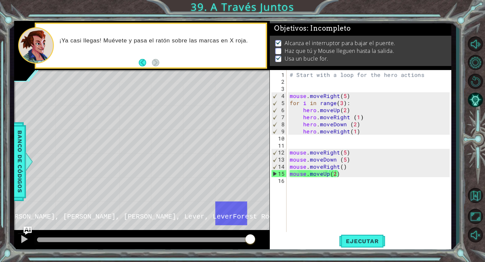
click at [298, 168] on div "# Start with a loop for the hero actions mouse . moveRight ( 5 ) for i in range…" at bounding box center [370, 159] width 165 height 177
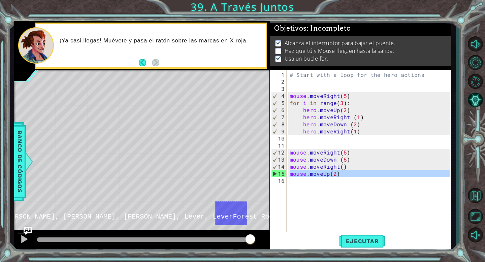
drag, startPoint x: 290, startPoint y: 174, endPoint x: 343, endPoint y: 193, distance: 56.1
click at [343, 168] on div "# Start with a loop for the hero actions mouse . moveRight ( 5 ) for i in range…" at bounding box center [370, 159] width 165 height 177
type textarea "mouse.moveUp(2)"
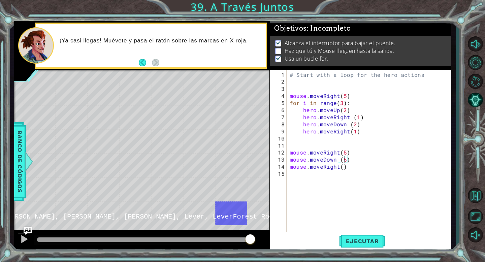
click at [345, 160] on div "# Start with a loop for the hero actions mouse . moveRight ( 5 ) for i in range…" at bounding box center [370, 159] width 165 height 177
type textarea "mouse.moveDown (3)"
click at [352, 168] on span "Ejecutar" at bounding box center [362, 241] width 46 height 7
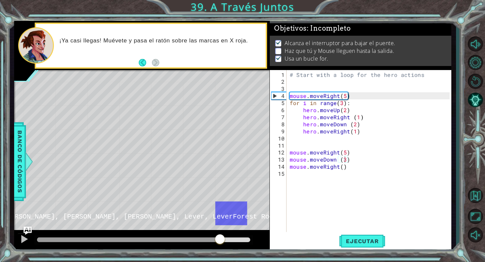
click at [220, 168] on div at bounding box center [143, 239] width 213 height 5
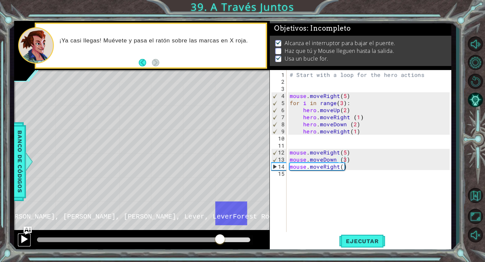
click at [26, 168] on div at bounding box center [24, 239] width 9 height 9
click at [302, 168] on div "# Start with a loop for the hero actions mouse . moveRight ( 5 ) for i in range…" at bounding box center [370, 159] width 165 height 177
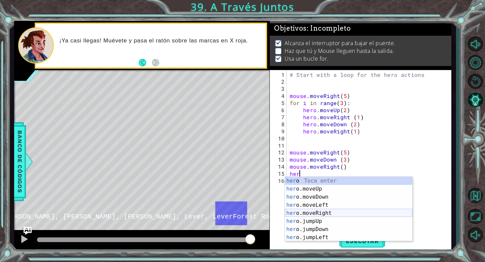
click at [322, 168] on div "her o Toca enter her o.moveUp Toca enter her o.moveDown Toca enter her o.moveLe…" at bounding box center [348, 217] width 127 height 81
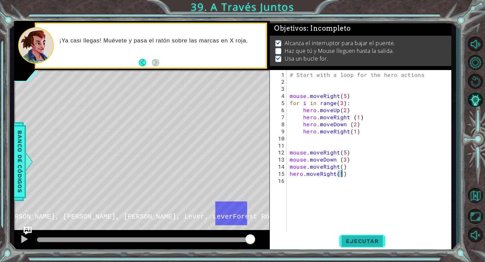
click at [362, 168] on span "Ejecutar" at bounding box center [362, 241] width 46 height 7
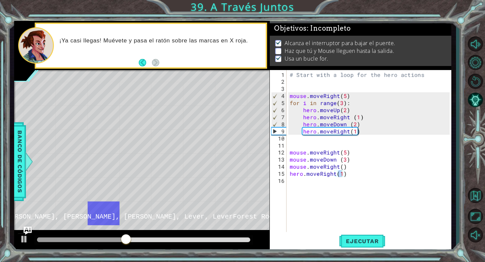
click at [201, 168] on div at bounding box center [143, 239] width 213 height 5
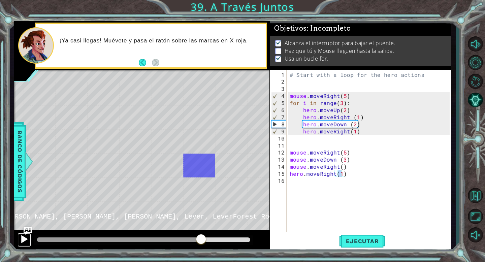
click at [23, 168] on div at bounding box center [24, 239] width 9 height 9
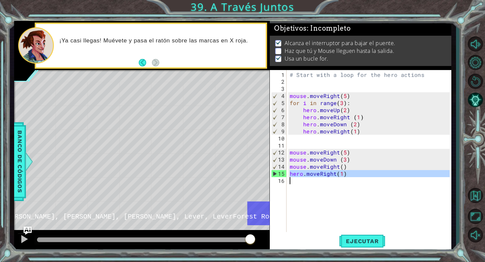
drag, startPoint x: 289, startPoint y: 174, endPoint x: 306, endPoint y: 181, distance: 18.8
click at [306, 168] on div "# Start with a loop for the hero actions mouse . moveRight ( 5 ) for i in range…" at bounding box center [370, 159] width 165 height 177
type textarea "hero.moveRight(1)"
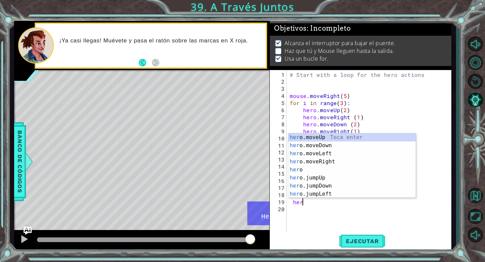
scroll to position [0, 0]
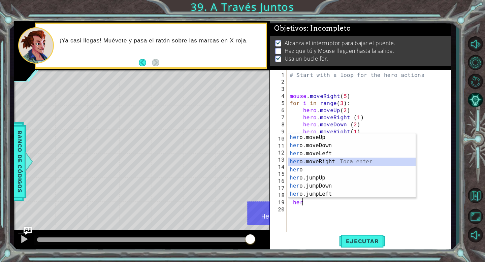
click at [350, 165] on div "her o.moveUp Toca enter her o.moveDown Toca enter her o.moveLeft [PERSON_NAME] …" at bounding box center [351, 173] width 127 height 81
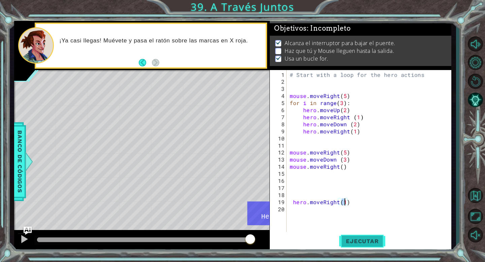
click at [364, 168] on span "Ejecutar" at bounding box center [362, 241] width 46 height 7
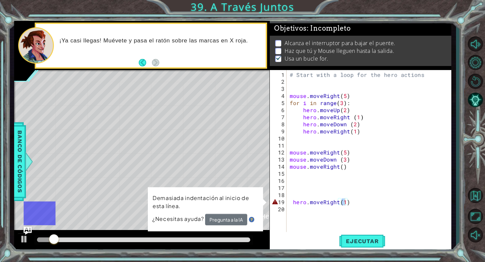
click at [292, 168] on div "# Start with a loop for the hero actions mouse . moveRight ( 5 ) for i in range…" at bounding box center [370, 159] width 165 height 177
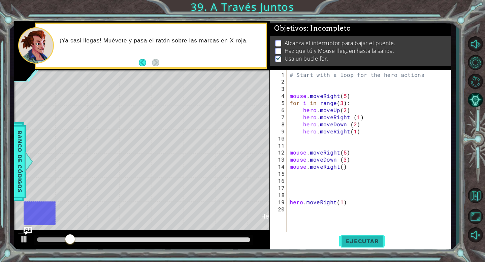
click at [346, 168] on span "Ejecutar" at bounding box center [362, 241] width 46 height 7
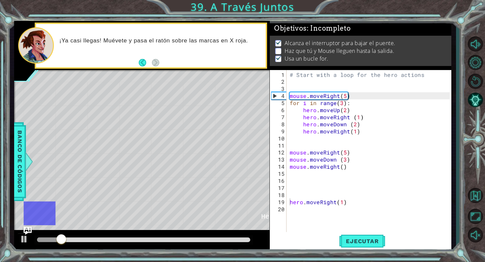
click at [195, 168] on div at bounding box center [143, 239] width 213 height 5
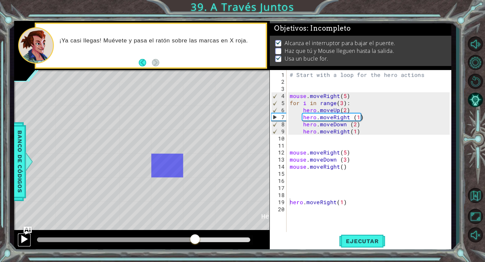
click at [20, 168] on button at bounding box center [24, 240] width 13 height 14
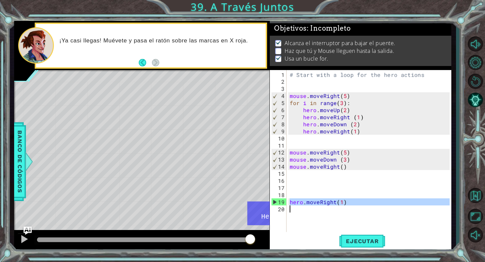
drag, startPoint x: 290, startPoint y: 202, endPoint x: 304, endPoint y: 210, distance: 16.2
click at [304, 168] on div "# Start with a loop for the hero actions mouse . moveRight ( 5 ) for i in range…" at bounding box center [370, 159] width 165 height 177
type textarea "hero.moveRight(1)"
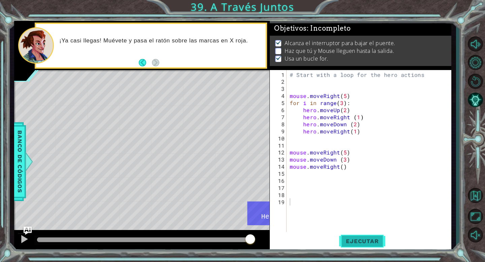
click at [364, 168] on button "Ejecutar" at bounding box center [362, 241] width 46 height 18
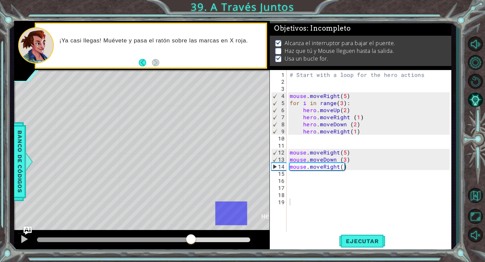
drag, startPoint x: 129, startPoint y: 237, endPoint x: 191, endPoint y: 237, distance: 62.3
click at [191, 168] on div at bounding box center [191, 240] width 12 height 12
type textarea "mouse.moveRight(5)"
drag, startPoint x: 353, startPoint y: 152, endPoint x: 288, endPoint y: 155, distance: 65.4
click at [288, 155] on div "# Start with a loop for the hero actions mouse . moveRight ( 5 ) for i in range…" at bounding box center [370, 159] width 165 height 177
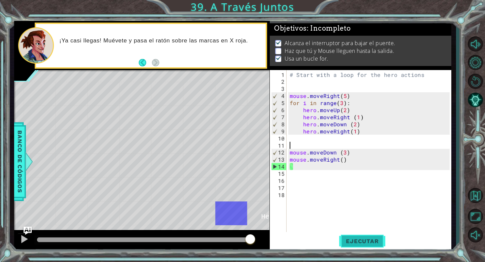
click at [357, 168] on span "Ejecutar" at bounding box center [362, 241] width 46 height 7
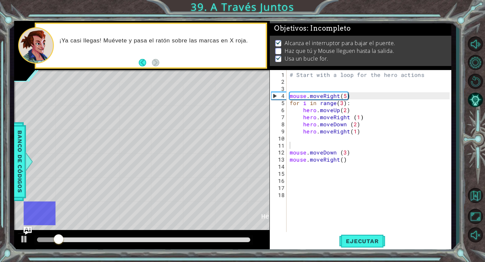
click at [317, 168] on div "# Start with a loop for the hero actions mouse . moveRight ( 5 ) for i in range…" at bounding box center [370, 159] width 165 height 177
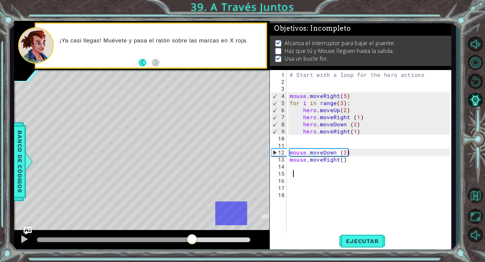
drag, startPoint x: 81, startPoint y: 239, endPoint x: 192, endPoint y: 235, distance: 110.9
click at [192, 168] on div at bounding box center [192, 240] width 12 height 12
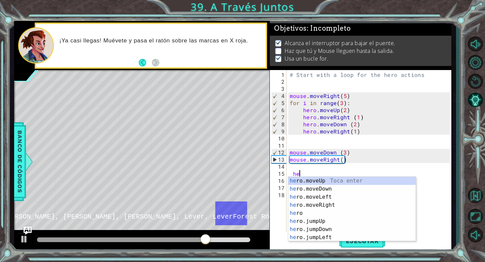
scroll to position [0, 1]
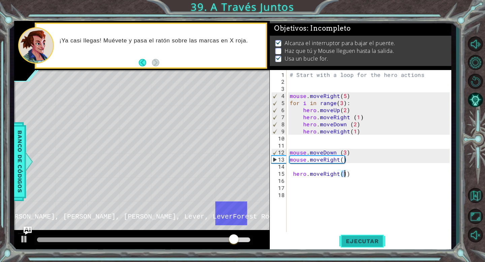
click at [342, 168] on span "Ejecutar" at bounding box center [362, 241] width 46 height 7
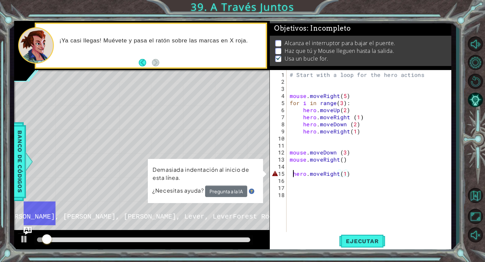
click at [292, 168] on div "# Start with a loop for the hero actions mouse . moveRight ( 5 ) for i in range…" at bounding box center [370, 159] width 165 height 177
type textarea "hero.moveRight(1)"
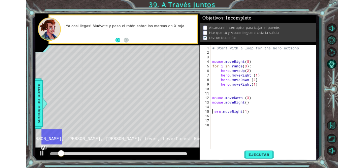
scroll to position [0, 0]
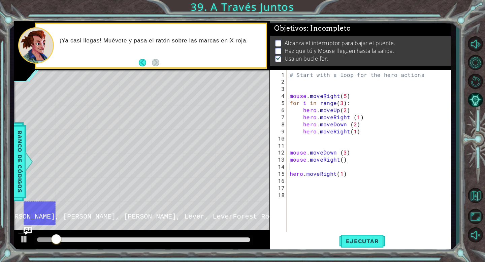
type textarea "mouse.moveRight()"
click at [352, 168] on span "Ejecutar" at bounding box center [362, 241] width 46 height 7
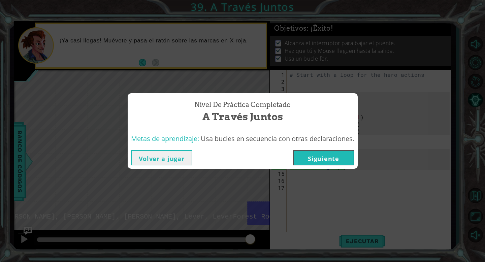
click at [343, 160] on button "Siguiente" at bounding box center [323, 157] width 61 height 15
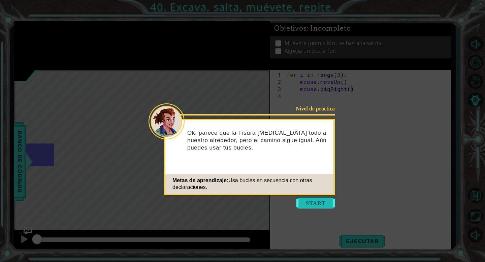
click at [318, 168] on button "Start" at bounding box center [315, 203] width 38 height 11
